Goal: Information Seeking & Learning: Learn about a topic

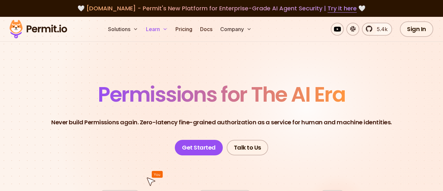
scroll to position [0, 0]
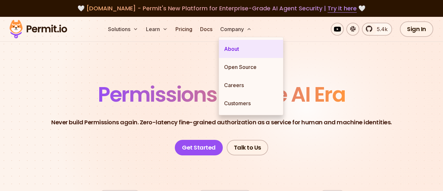
click at [239, 47] on link "About" at bounding box center [251, 49] width 64 height 18
click at [237, 51] on link "About" at bounding box center [251, 49] width 64 height 18
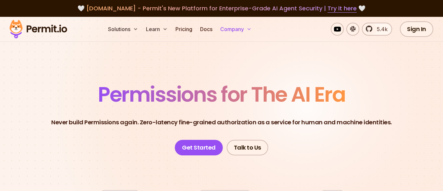
click at [237, 30] on button "Company" at bounding box center [236, 29] width 37 height 13
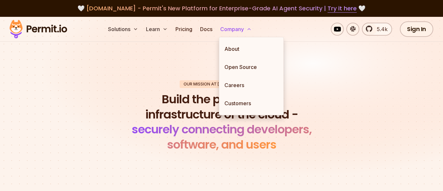
click at [237, 30] on button "Company" at bounding box center [236, 29] width 37 height 13
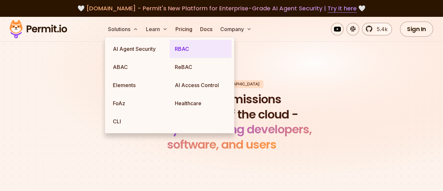
click at [178, 53] on link "RBAC" at bounding box center [201, 49] width 62 height 18
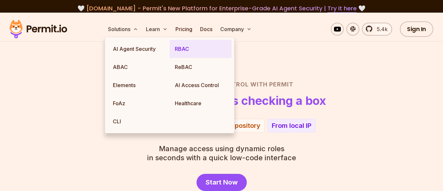
click at [200, 55] on link "RBAC" at bounding box center [201, 49] width 62 height 18
click at [181, 55] on link "RBAC" at bounding box center [201, 49] width 62 height 18
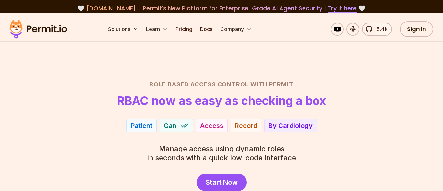
click at [290, 80] on section "Role Based Access Control with Permit RBAC now as easy as checking a box Patien…" at bounding box center [221, 125] width 443 height 225
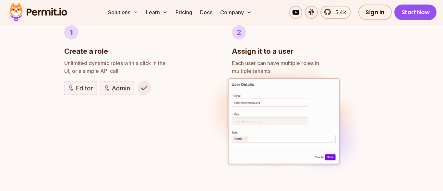
scroll to position [391, 0]
drag, startPoint x: 205, startPoint y: 97, endPoint x: 189, endPoint y: 99, distance: 16.0
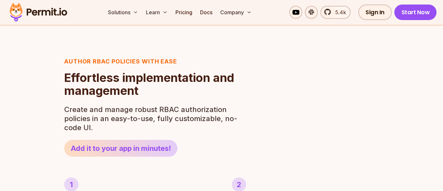
scroll to position [240, 0]
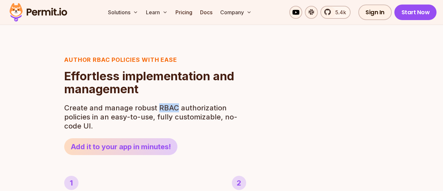
click at [172, 97] on header "Author RBAC POLICIES with EASE Role Based Access Control Effortless implementat…" at bounding box center [152, 105] width 177 height 100
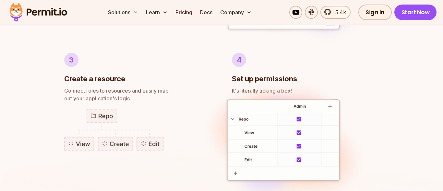
scroll to position [527, 0]
click at [208, 15] on link "Docs" at bounding box center [207, 12] width 18 height 13
click at [379, 0] on div "Solutions Learn Pricing Docs Company 5.4k Sign In Start Now" at bounding box center [221, 12] width 443 height 25
